Goal: Information Seeking & Learning: Get advice/opinions

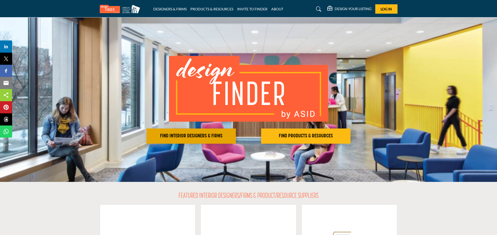
click at [191, 136] on h2 "FIND INTERIOR DESIGNERS & FIRMS" at bounding box center [191, 136] width 86 height 6
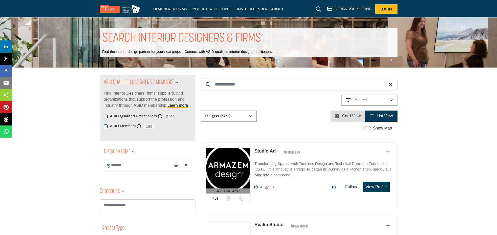
click at [115, 166] on input "Search Location" at bounding box center [138, 165] width 68 height 10
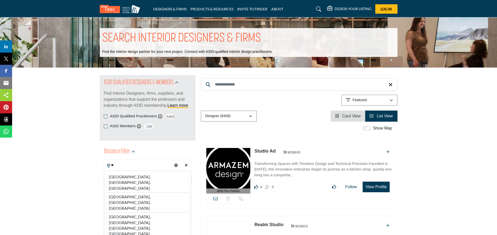
type input "*"
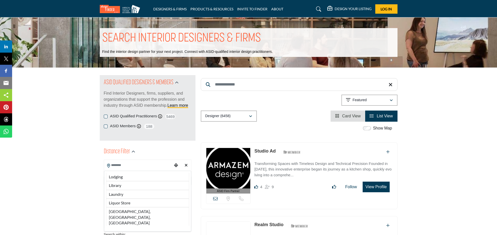
type input "***"
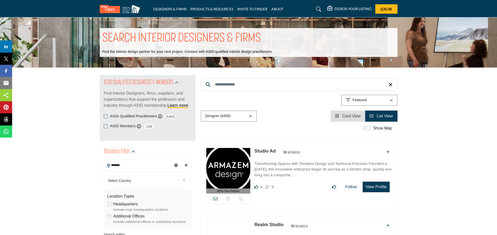
click at [123, 168] on input "******" at bounding box center [138, 165] width 68 height 10
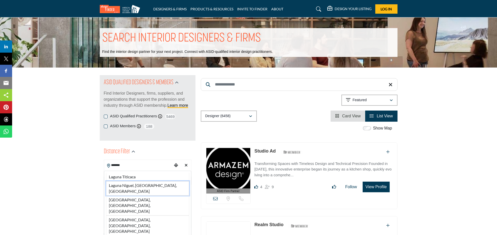
click at [125, 186] on li "Laguna Niguel, [GEOGRAPHIC_DATA], [GEOGRAPHIC_DATA]" at bounding box center [147, 188] width 83 height 14
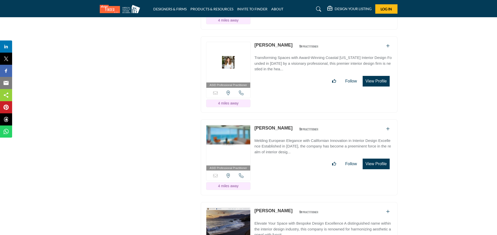
scroll to position [1290, 0]
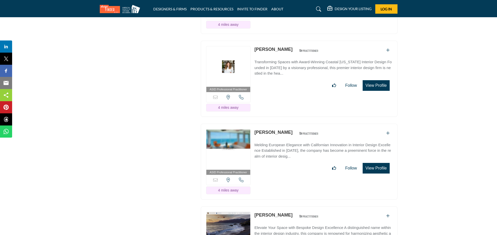
drag, startPoint x: 308, startPoint y: 118, endPoint x: 269, endPoint y: 112, distance: 39.1
click at [269, 124] on div "ASID Professional Practitioner ASID Professional Practitioners have successfull…" at bounding box center [299, 162] width 197 height 76
copy div "[PERSON_NAME]"
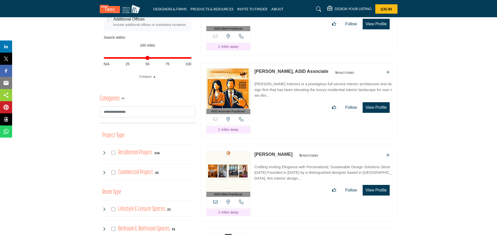
scroll to position [0, 0]
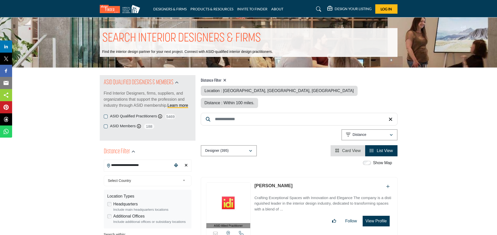
click at [148, 164] on input "**********" at bounding box center [138, 165] width 68 height 10
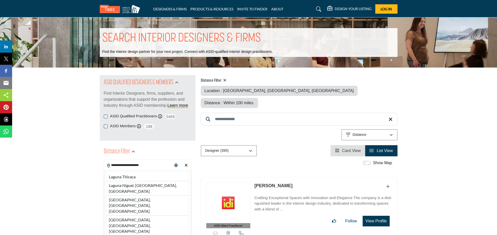
drag, startPoint x: 148, startPoint y: 164, endPoint x: 111, endPoint y: 165, distance: 36.9
click at [111, 165] on input "**********" at bounding box center [138, 165] width 68 height 10
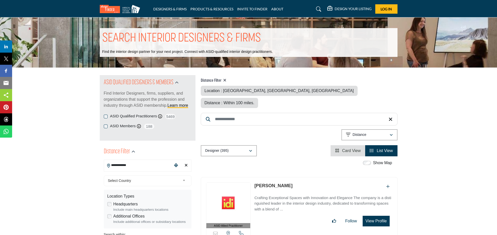
click at [144, 168] on input "**********" at bounding box center [138, 165] width 68 height 10
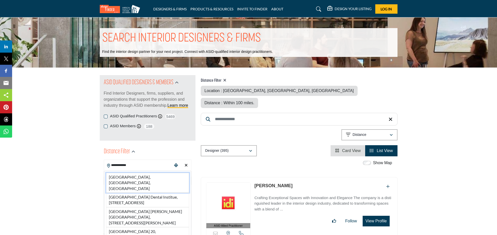
click at [134, 179] on li "[GEOGRAPHIC_DATA], [GEOGRAPHIC_DATA], [GEOGRAPHIC_DATA]" at bounding box center [147, 183] width 83 height 20
type input "**********"
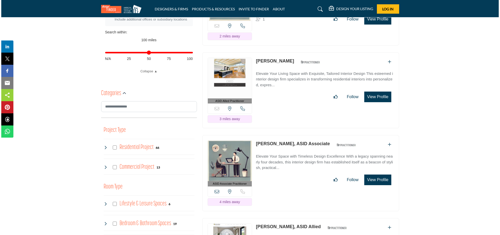
scroll to position [203, 0]
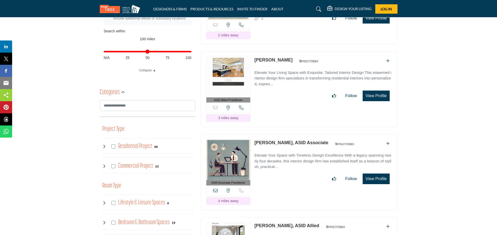
click at [377, 173] on button "View Profile" at bounding box center [376, 178] width 27 height 11
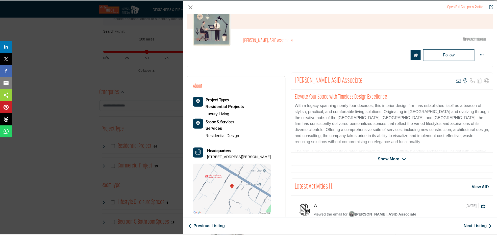
scroll to position [0, 0]
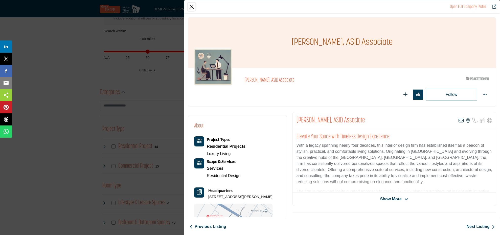
click at [192, 5] on button "Close" at bounding box center [192, 7] width 8 height 8
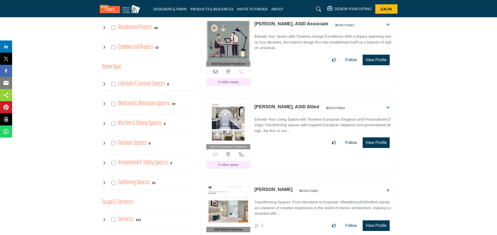
scroll to position [326, 0]
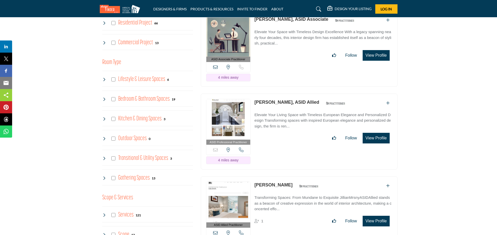
drag, startPoint x: 284, startPoint y: 171, endPoint x: 254, endPoint y: 172, distance: 29.8
click at [254, 176] on div "ASID Allied Practitioner ASID Allied Practitioners have successfully completed …" at bounding box center [299, 214] width 197 height 76
copy div "[PERSON_NAME]"
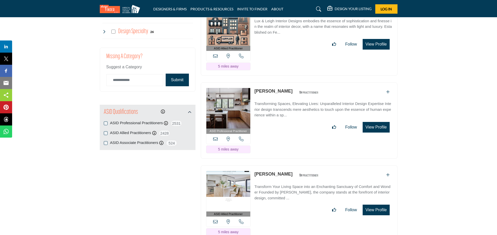
scroll to position [607, 0]
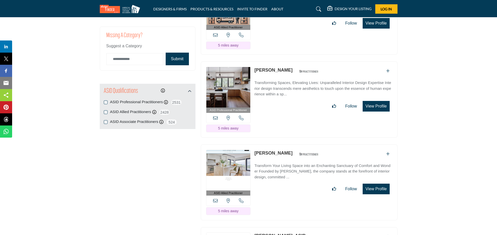
drag, startPoint x: 300, startPoint y: 138, endPoint x: 254, endPoint y: 139, distance: 45.7
click at [254, 150] on div "[PERSON_NAME] ASID Qualified Practitioner who validates work and experience to …" at bounding box center [287, 154] width 67 height 9
copy link "[PERSON_NAME]"
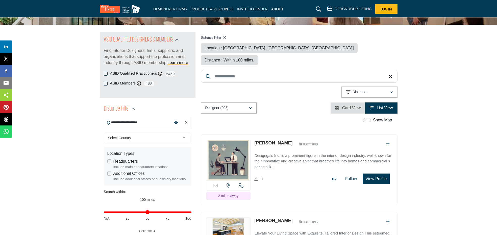
scroll to position [0, 0]
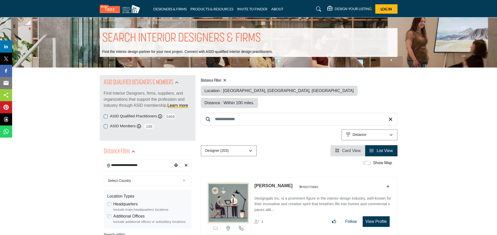
click at [145, 166] on input "**********" at bounding box center [138, 165] width 68 height 10
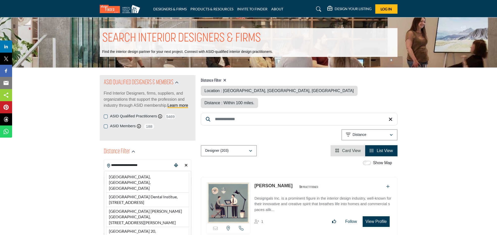
drag, startPoint x: 155, startPoint y: 165, endPoint x: 104, endPoint y: 160, distance: 51.0
click at [104, 160] on input "**********" at bounding box center [138, 165] width 68 height 10
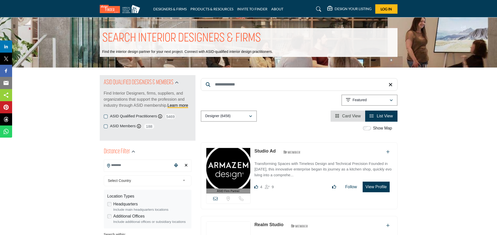
click at [115, 166] on input "Search Location" at bounding box center [138, 165] width 68 height 10
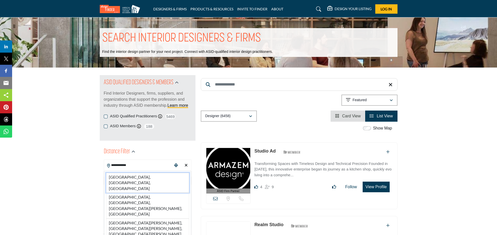
click at [122, 178] on li "[GEOGRAPHIC_DATA], [GEOGRAPHIC_DATA], [GEOGRAPHIC_DATA]" at bounding box center [147, 183] width 83 height 20
type input "**********"
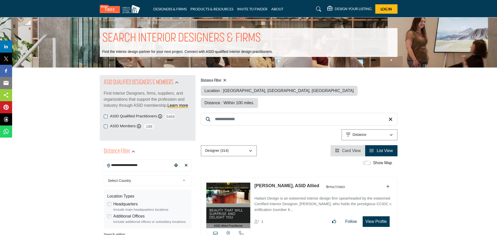
scroll to position [47, 0]
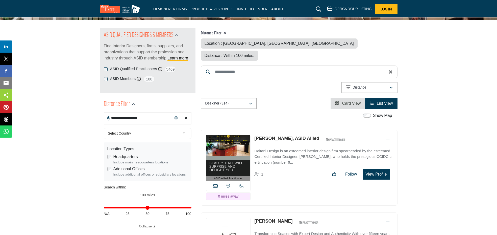
drag, startPoint x: 312, startPoint y: 131, endPoint x: 255, endPoint y: 128, distance: 56.4
click at [255, 135] on div "[PERSON_NAME], ASID Allied ASID Qualified Practitioner who validates work and e…" at bounding box center [301, 139] width 94 height 9
copy link "[PERSON_NAME], ASID Allied"
drag, startPoint x: 283, startPoint y: 208, endPoint x: 255, endPoint y: 207, distance: 28.6
click at [255, 218] on div "[PERSON_NAME] ASID Qualified Practitioner who validates work and experience to …" at bounding box center [287, 222] width 67 height 9
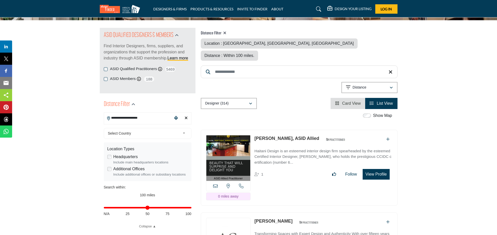
copy div "[PERSON_NAME]"
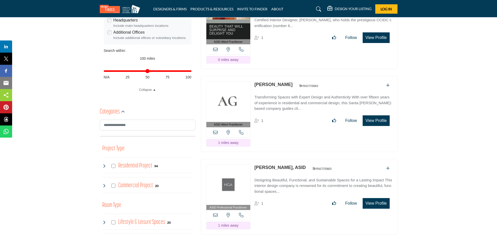
scroll to position [214, 0]
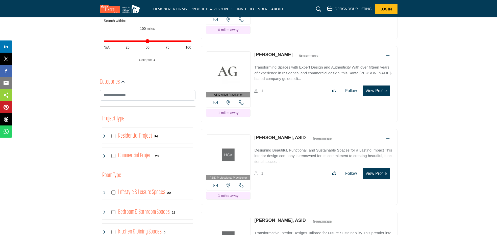
drag, startPoint x: 303, startPoint y: 124, endPoint x: 246, endPoint y: 122, distance: 56.9
click at [246, 129] on div "ASID Professional Practitioner ASID Professional Practitioners have successfull…" at bounding box center [299, 167] width 197 height 76
copy div "View the location of this listing Call Number 1 miles away [PERSON_NAME], [GEOG…"
